Goal: Information Seeking & Learning: Find contact information

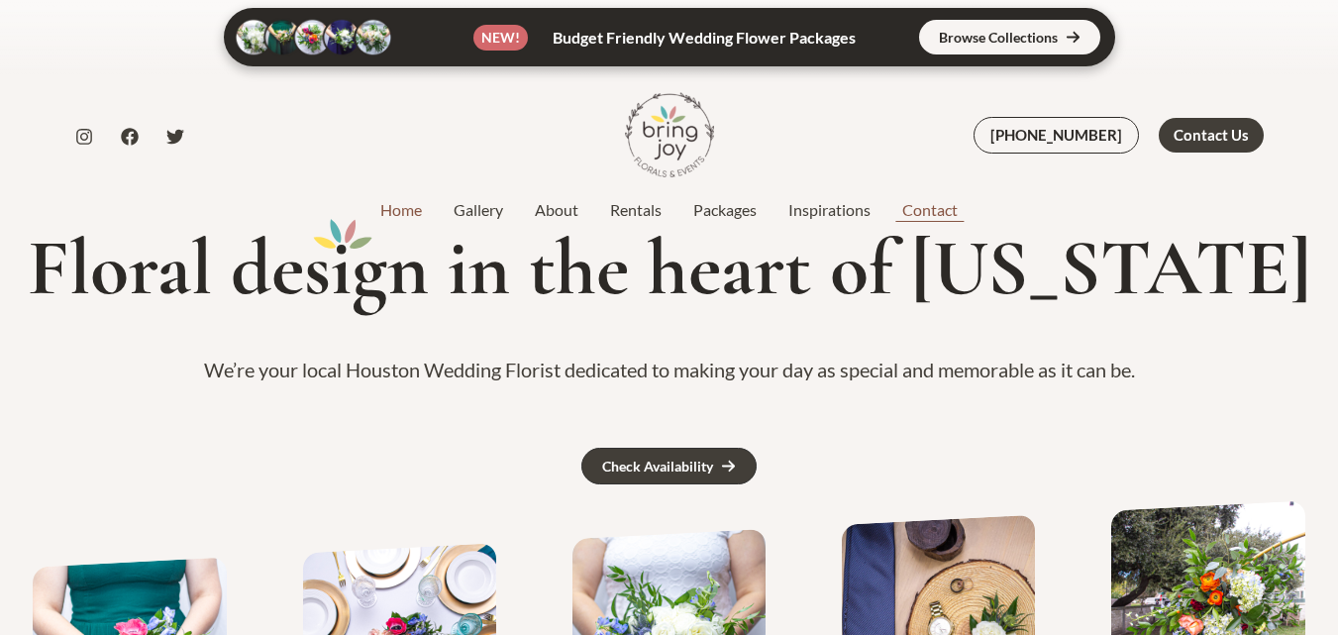
click at [929, 211] on link "Contact" at bounding box center [930, 210] width 87 height 24
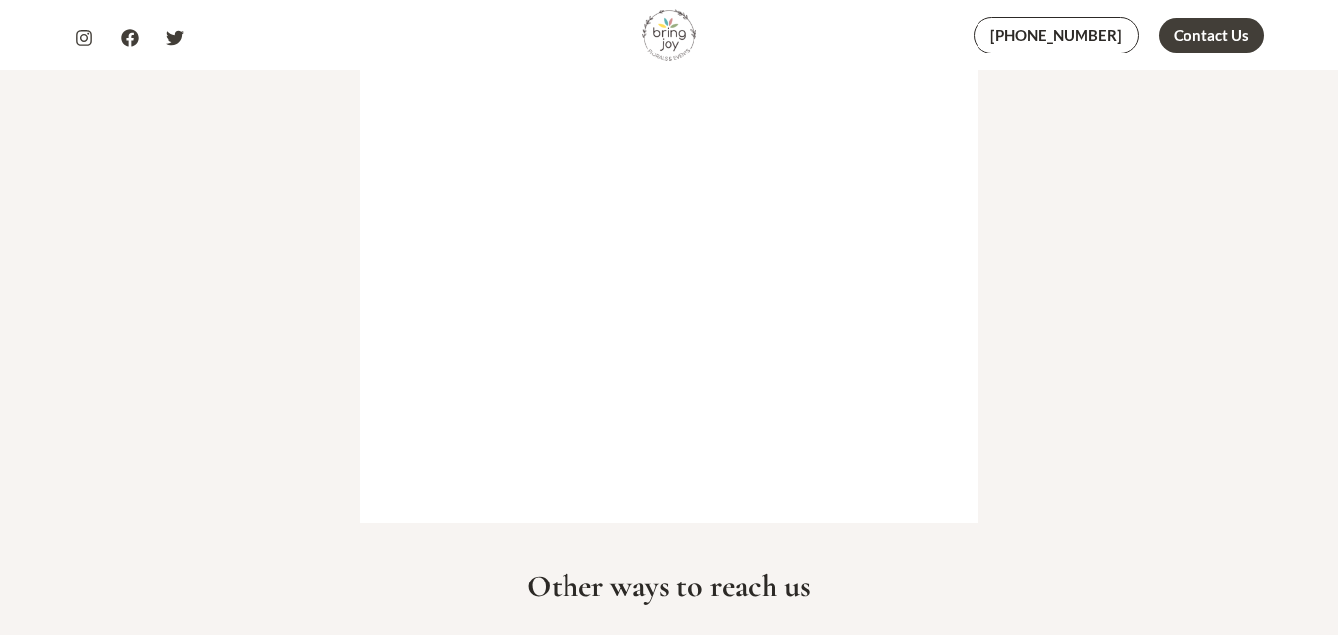
scroll to position [892, 0]
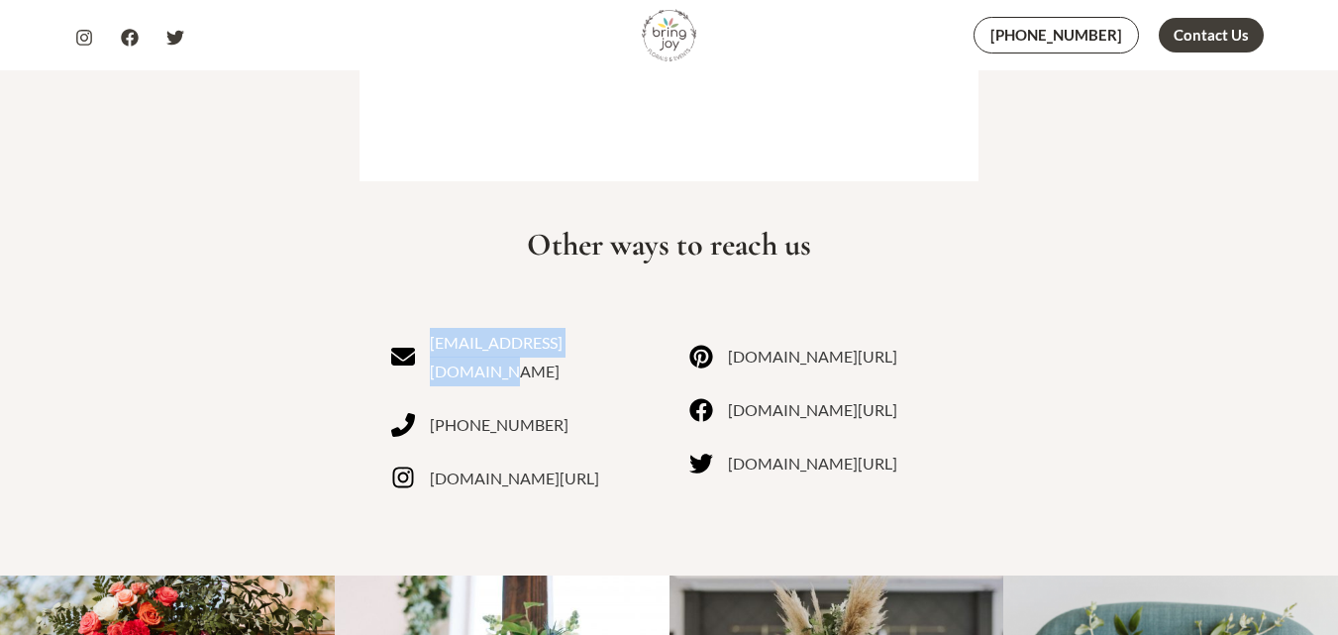
drag, startPoint x: 615, startPoint y: 345, endPoint x: 470, endPoint y: 348, distance: 145.6
click at [470, 348] on div "[EMAIL_ADDRESS][DOMAIN_NAME] [PHONE_NUMBER] [DOMAIN_NAME][URL]" at bounding box center [520, 422] width 259 height 189
click at [469, 347] on link "lauren@bringjoytexas.com" at bounding box center [520, 357] width 259 height 58
click at [496, 350] on link "lauren@bringjoytexas.com" at bounding box center [520, 357] width 259 height 58
drag, startPoint x: 100, startPoint y: 303, endPoint x: 208, endPoint y: 293, distance: 108.4
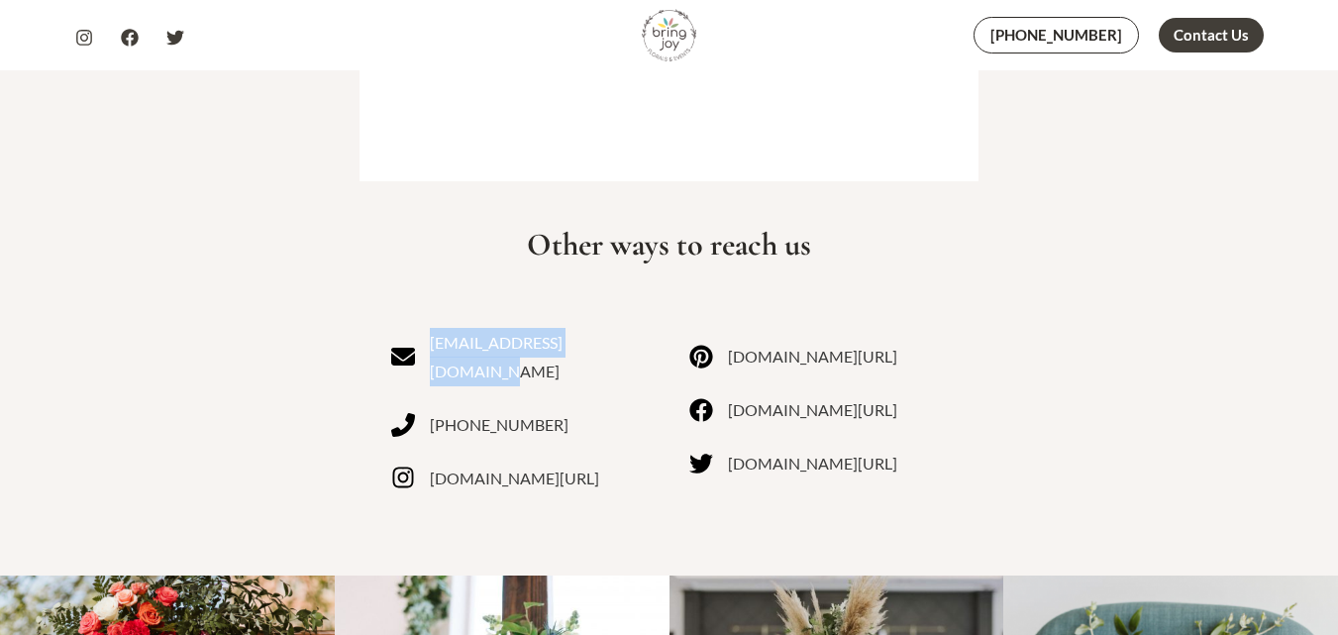
click at [101, 303] on div "Other ways to reach us [PERSON_NAME][EMAIL_ADDRESS][DOMAIN_NAME] [PHONE_NUMBER]…" at bounding box center [669, 378] width 1338 height 395
click at [622, 290] on div "Other ways to reach us [PERSON_NAME][EMAIL_ADDRESS][DOMAIN_NAME] [PHONE_NUMBER]…" at bounding box center [669, 379] width 596 height 316
click at [626, 298] on div "Other ways to reach us [PERSON_NAME][EMAIL_ADDRESS][DOMAIN_NAME] [PHONE_NUMBER]…" at bounding box center [669, 379] width 596 height 316
